Goal: Navigation & Orientation: Find specific page/section

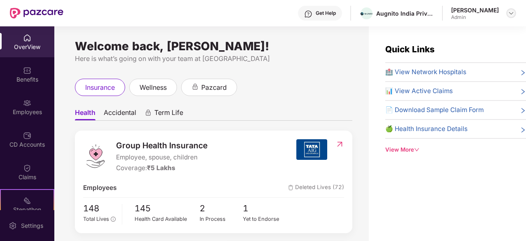
click at [512, 13] on img at bounding box center [510, 13] width 7 height 7
click at [43, 46] on div "OverView" at bounding box center [27, 47] width 54 height 8
click at [29, 63] on div "Benefits" at bounding box center [27, 74] width 54 height 31
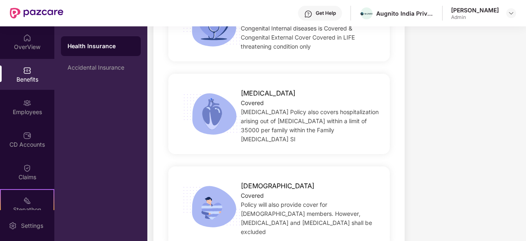
scroll to position [1875, 0]
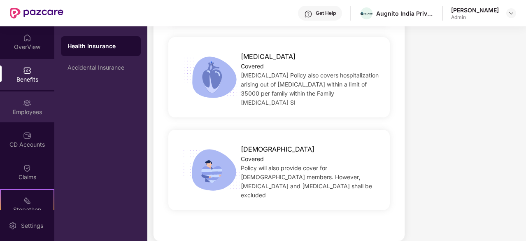
click at [27, 99] on img at bounding box center [27, 103] width 8 height 8
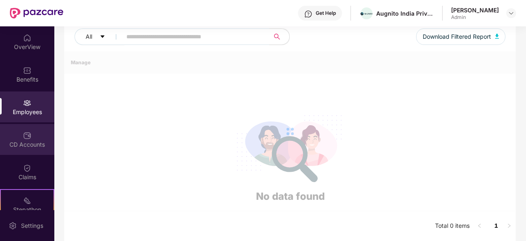
scroll to position [101, 0]
click at [39, 144] on div "CD Accounts" at bounding box center [27, 144] width 54 height 8
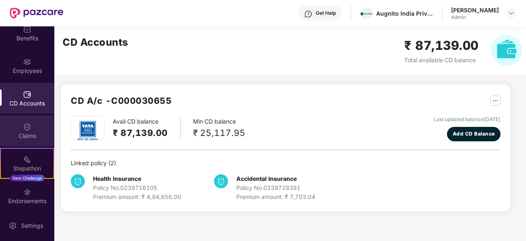
scroll to position [76, 0]
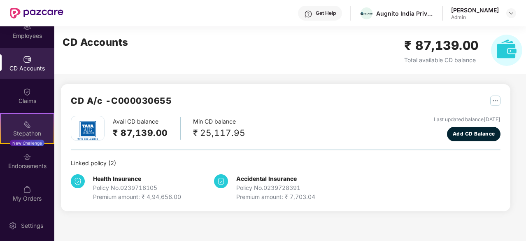
click at [37, 130] on div "Stepathon" at bounding box center [27, 133] width 53 height 8
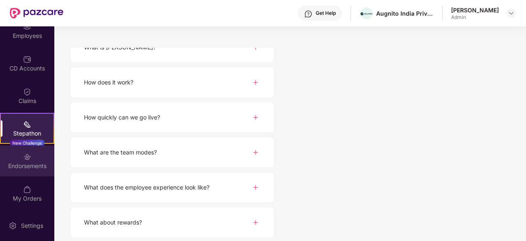
scroll to position [128, 0]
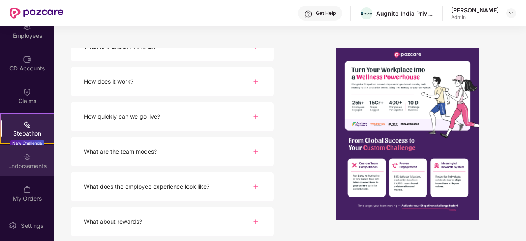
click at [22, 150] on div "Endorsements" at bounding box center [27, 160] width 54 height 31
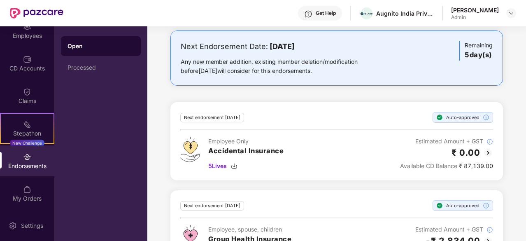
scroll to position [77, 0]
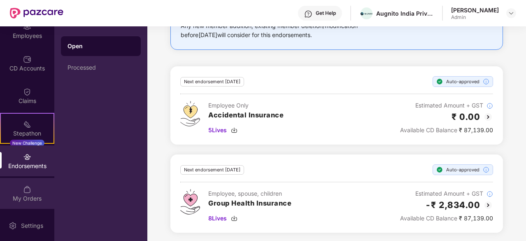
click at [31, 188] on div "My Orders" at bounding box center [27, 193] width 54 height 31
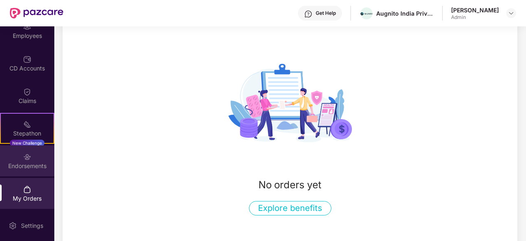
click at [44, 162] on div "Endorsements" at bounding box center [27, 166] width 54 height 8
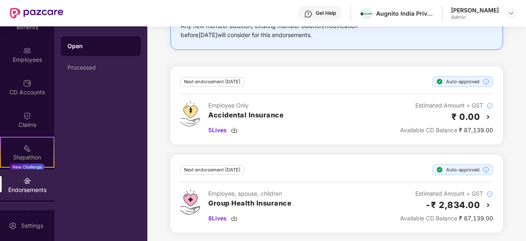
scroll to position [76, 0]
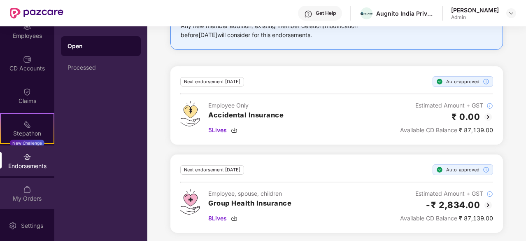
click at [23, 190] on img at bounding box center [27, 189] width 8 height 8
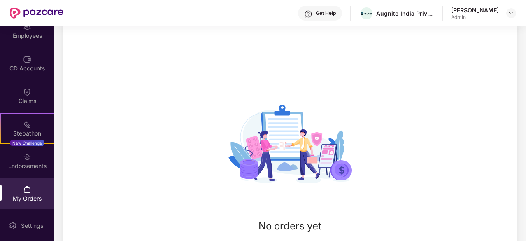
scroll to position [77, 0]
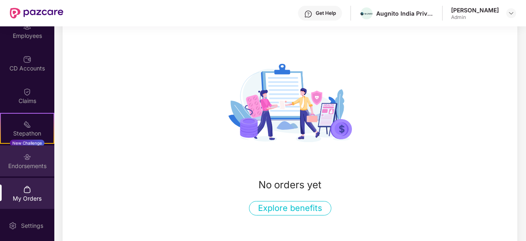
click at [27, 171] on div "Endorsements" at bounding box center [27, 160] width 54 height 31
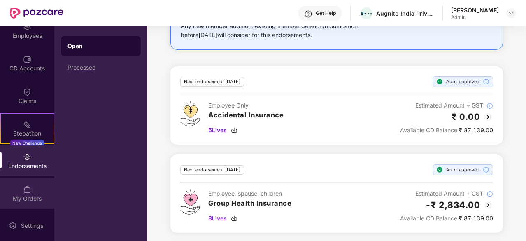
click at [37, 197] on div "My Orders" at bounding box center [27, 198] width 54 height 8
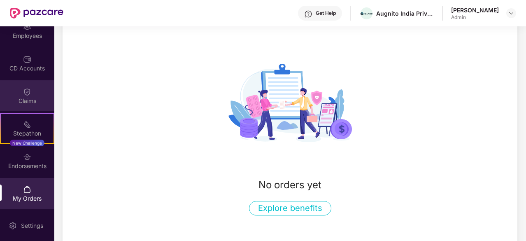
click at [33, 99] on div "Claims" at bounding box center [27, 101] width 54 height 8
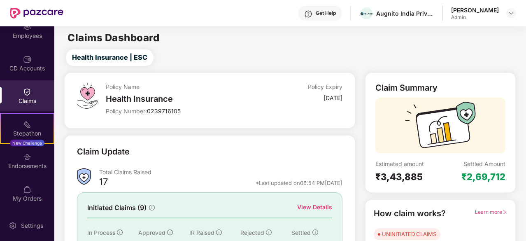
scroll to position [0, 0]
click at [361, 57] on div "Health Insurance | ESC" at bounding box center [292, 57] width 468 height 16
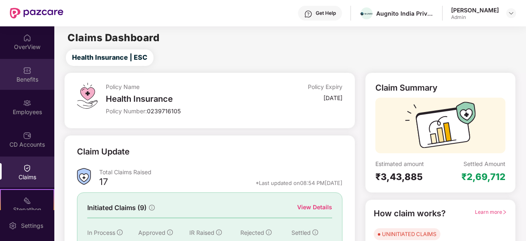
click at [41, 81] on div "Benefits" at bounding box center [27, 79] width 54 height 8
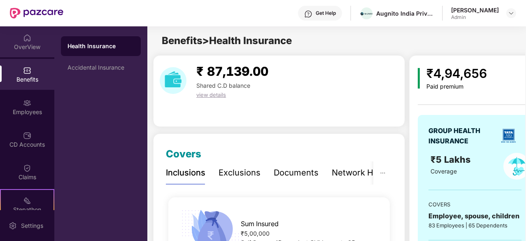
click at [37, 40] on div "OverView" at bounding box center [27, 41] width 54 height 31
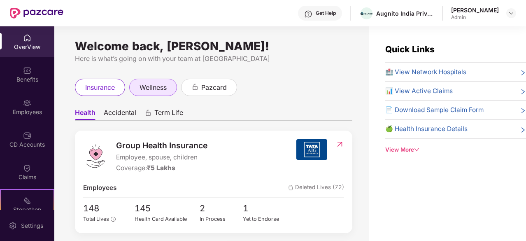
click at [145, 95] on div "wellness" at bounding box center [153, 87] width 48 height 17
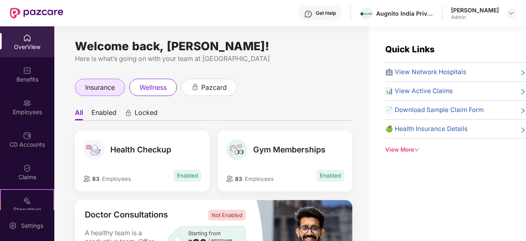
click at [115, 95] on div "insurance" at bounding box center [100, 87] width 50 height 17
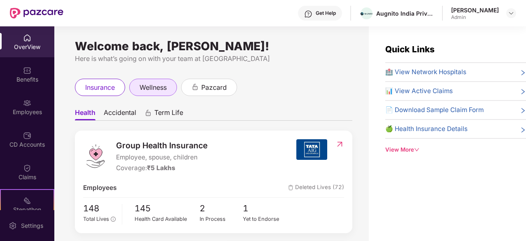
click at [161, 85] on span "wellness" at bounding box center [152, 87] width 27 height 10
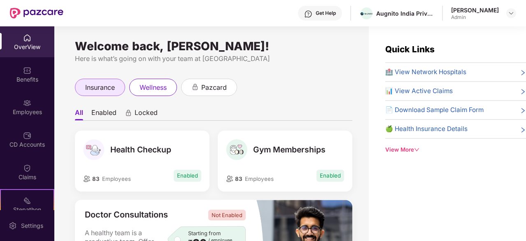
click at [108, 93] on div "insurance" at bounding box center [100, 87] width 50 height 17
